Goal: Download file/media: Download file/media

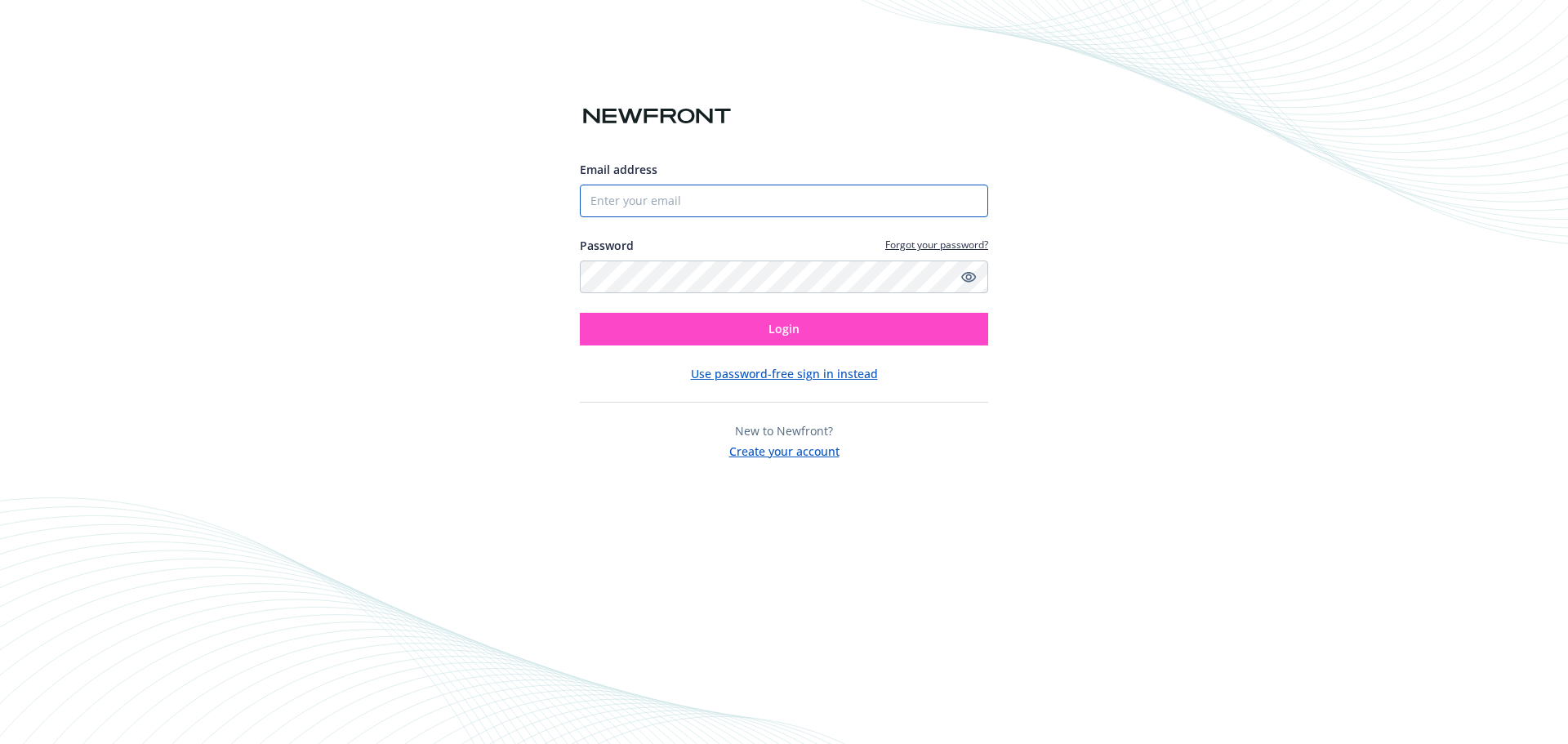
type input "[PERSON_NAME][EMAIL_ADDRESS][PERSON_NAME][DOMAIN_NAME]"
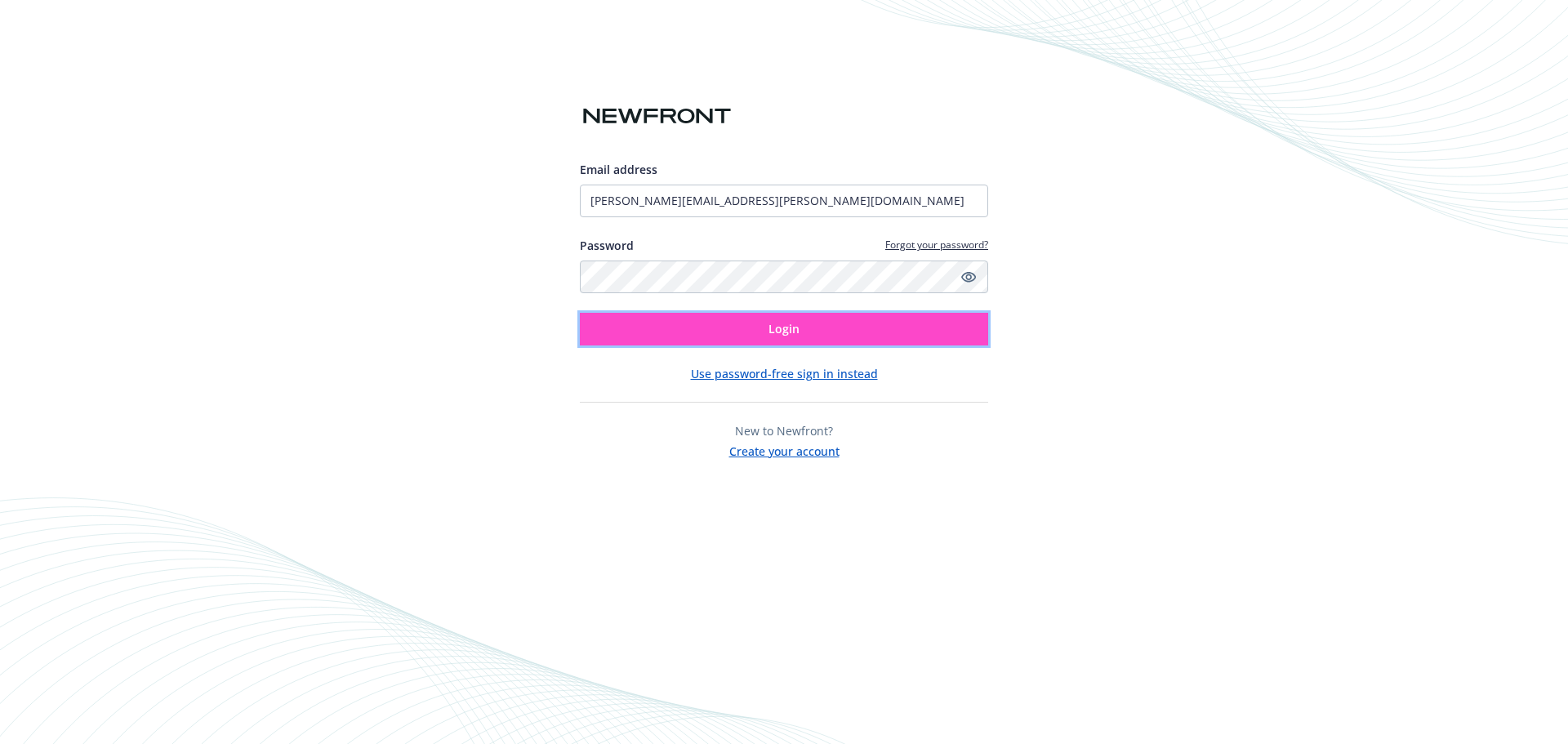
click at [744, 339] on button "Login" at bounding box center [784, 329] width 409 height 33
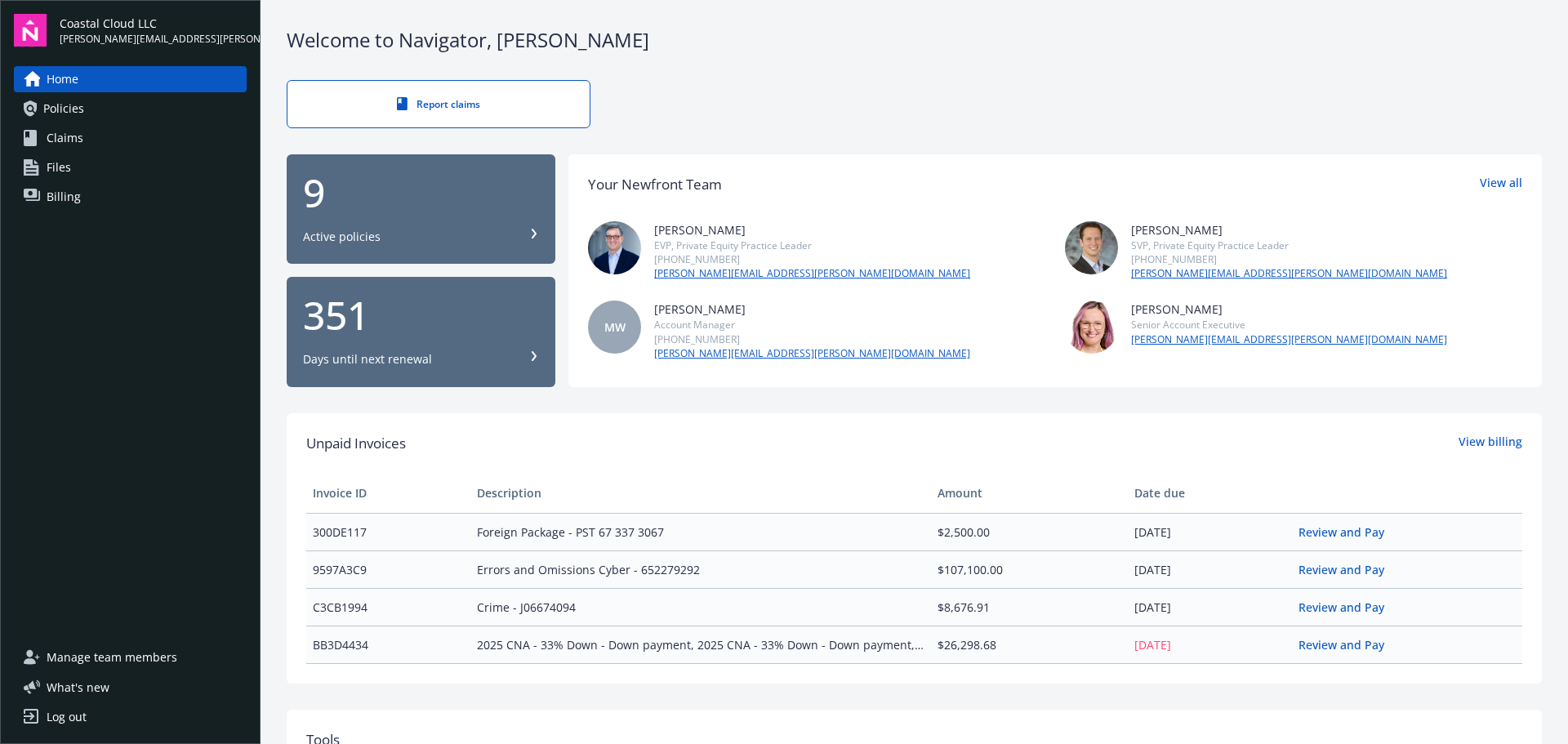
click at [459, 204] on div "9" at bounding box center [421, 193] width 236 height 39
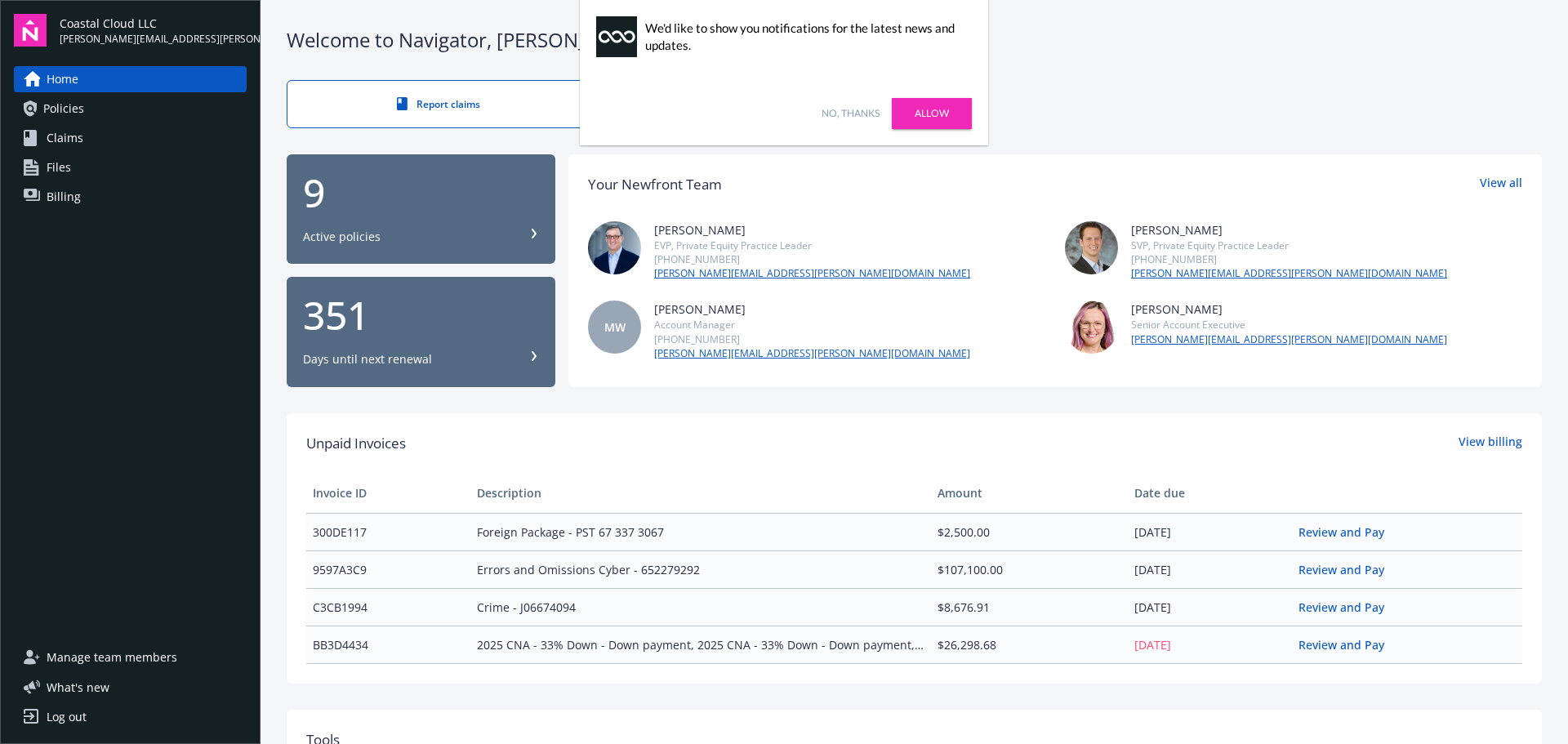
click at [75, 715] on div "Log out" at bounding box center [66, 716] width 40 height 26
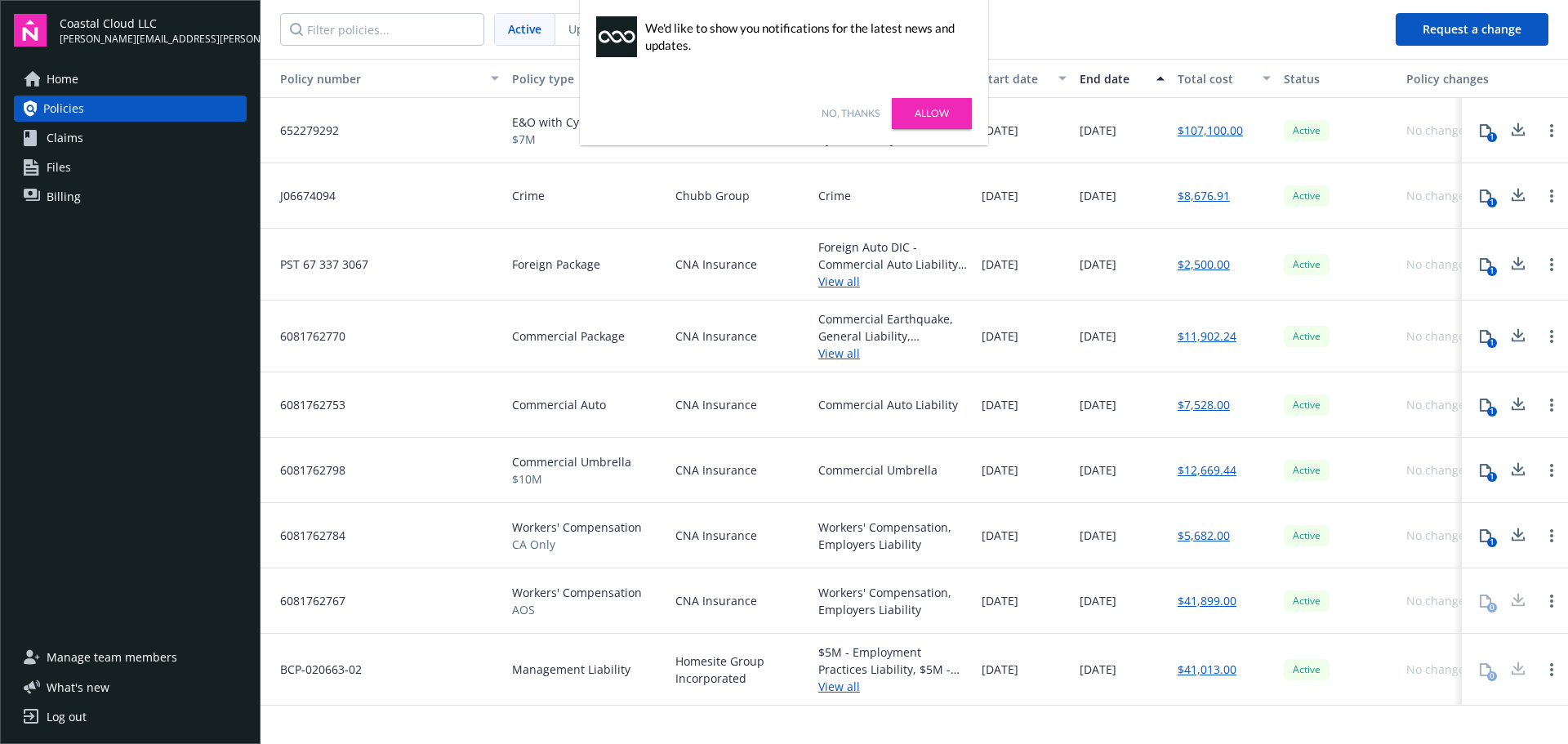
click at [871, 108] on link "No, thanks" at bounding box center [851, 114] width 58 height 14
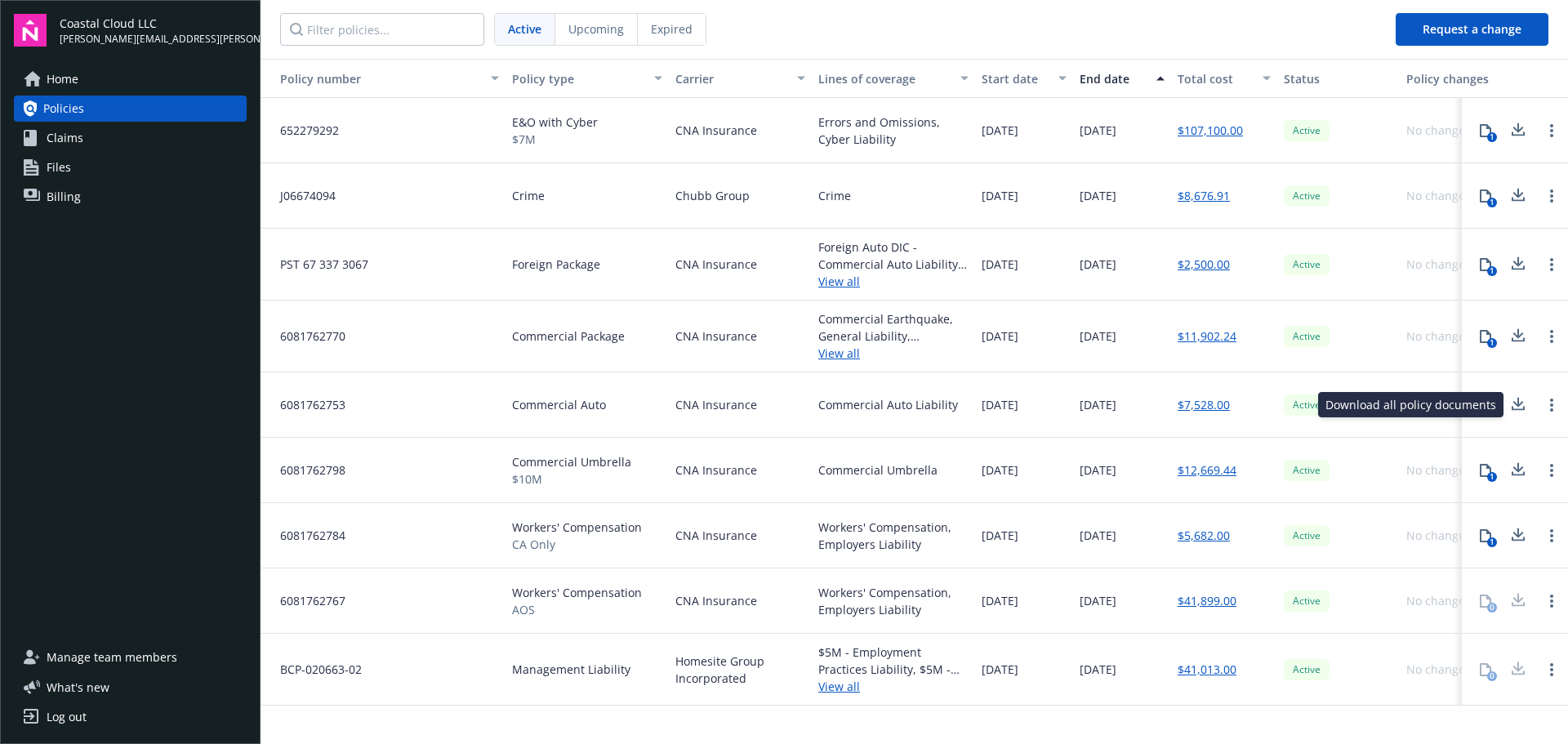
click at [1516, 404] on icon at bounding box center [1519, 402] width 11 height 10
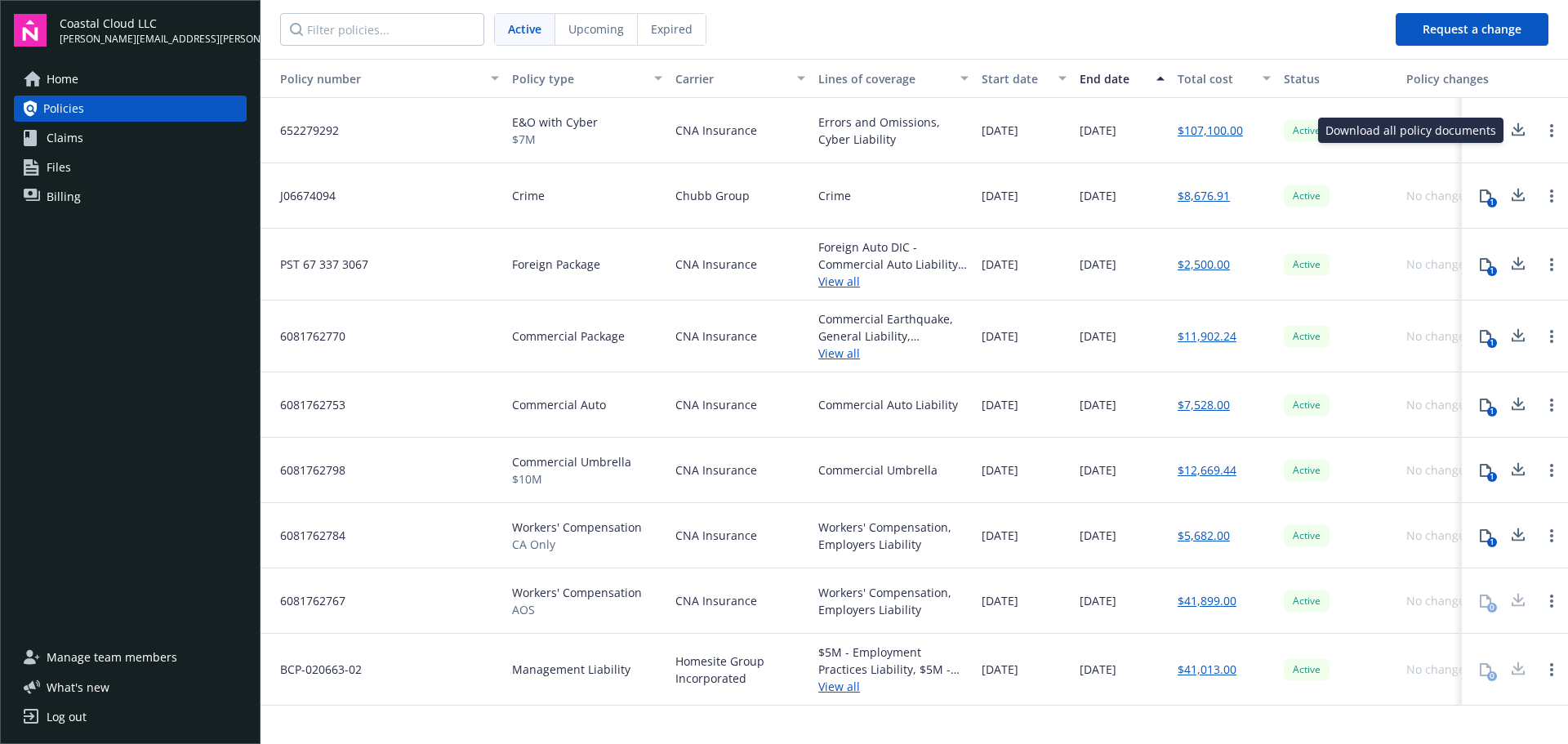
click at [1521, 131] on icon at bounding box center [1519, 130] width 20 height 21
click at [1517, 340] on icon at bounding box center [1519, 335] width 20 height 21
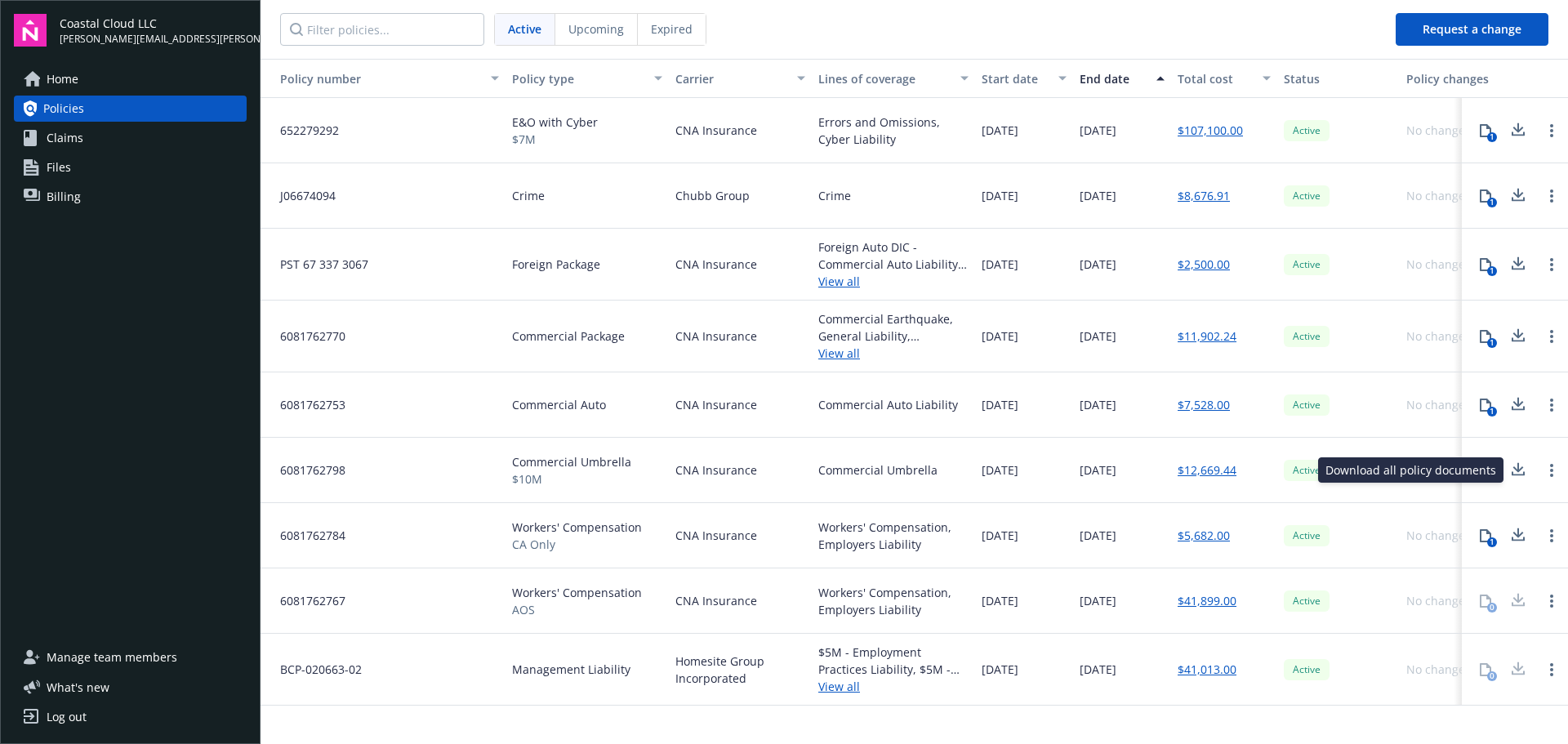
click at [1513, 466] on icon at bounding box center [1519, 469] width 20 height 21
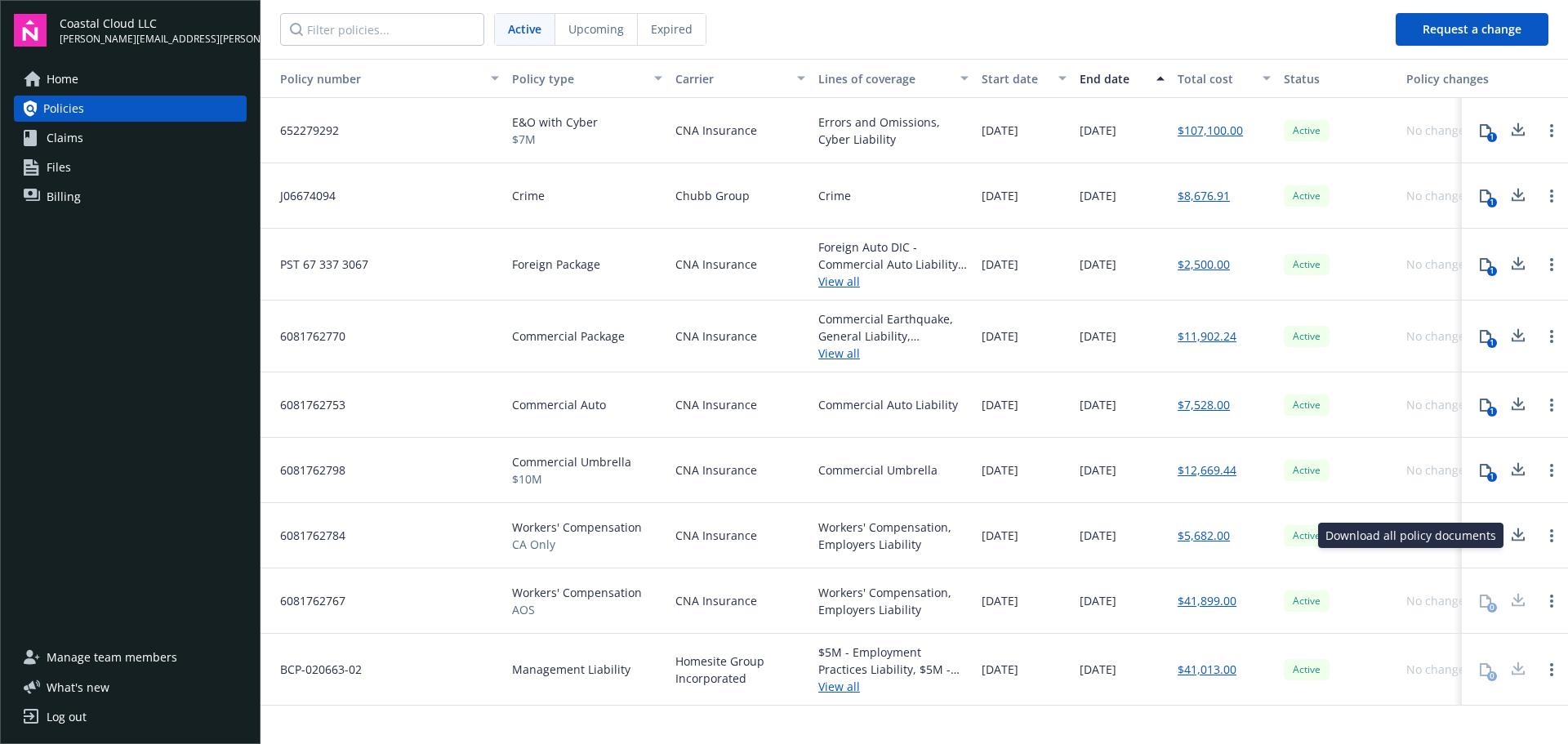
click at [1518, 536] on icon at bounding box center [1519, 532] width 11 height 10
click at [846, 690] on link "View all" at bounding box center [894, 686] width 150 height 17
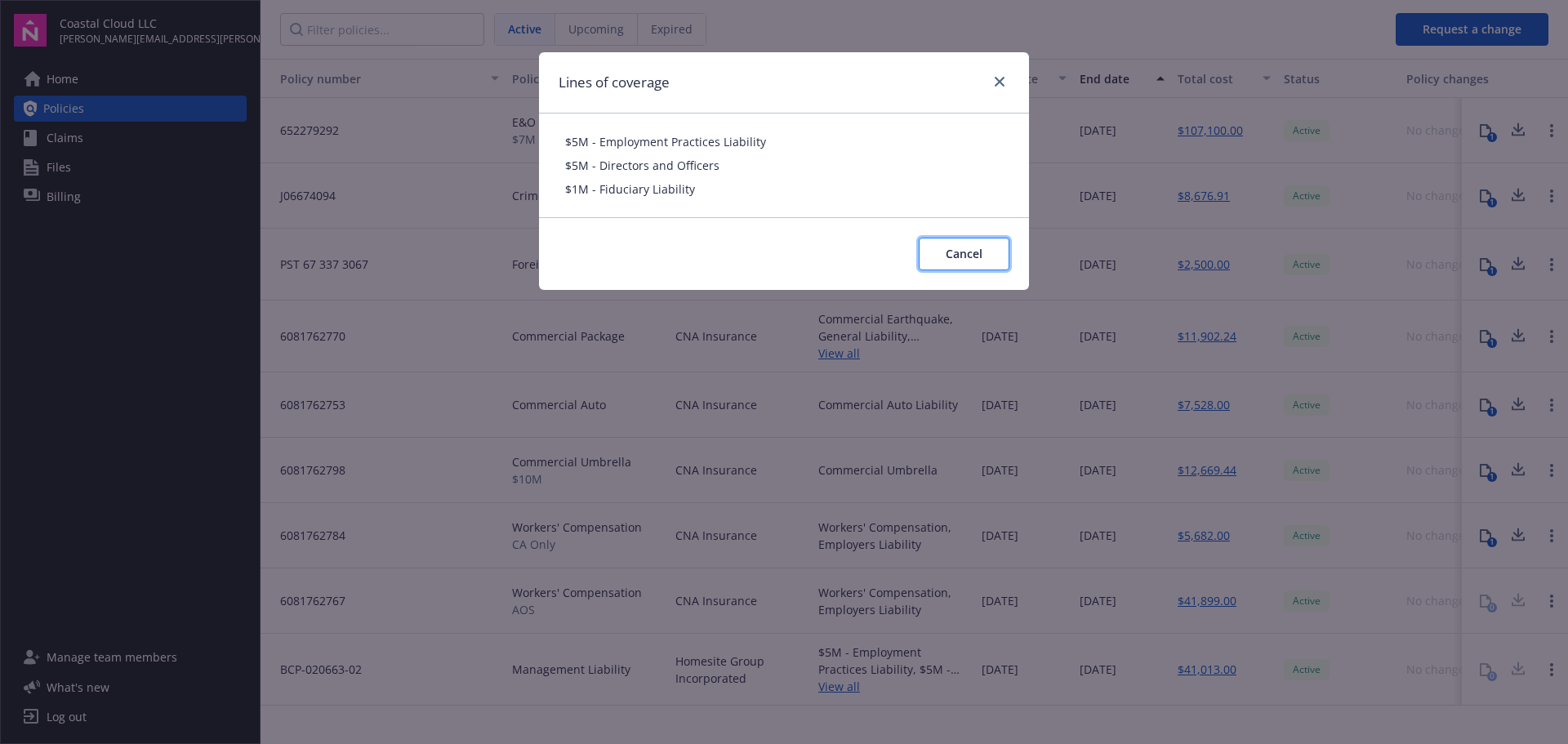
click at [957, 246] on span "Cancel" at bounding box center [964, 253] width 37 height 15
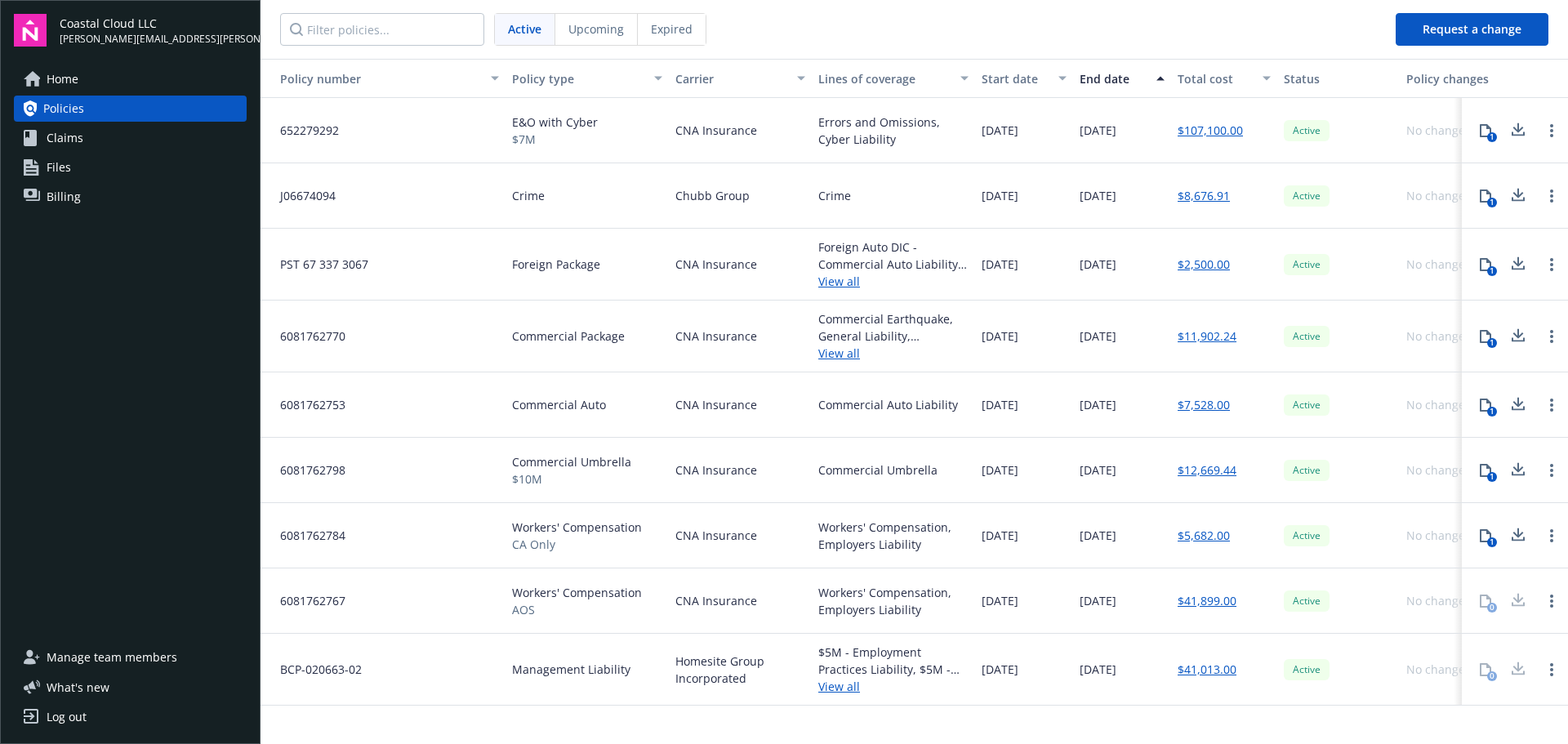
drag, startPoint x: 88, startPoint y: 712, endPoint x: 180, endPoint y: 554, distance: 182.8
click at [87, 712] on link "Log out" at bounding box center [131, 716] width 233 height 26
